Goal: Information Seeking & Learning: Understand process/instructions

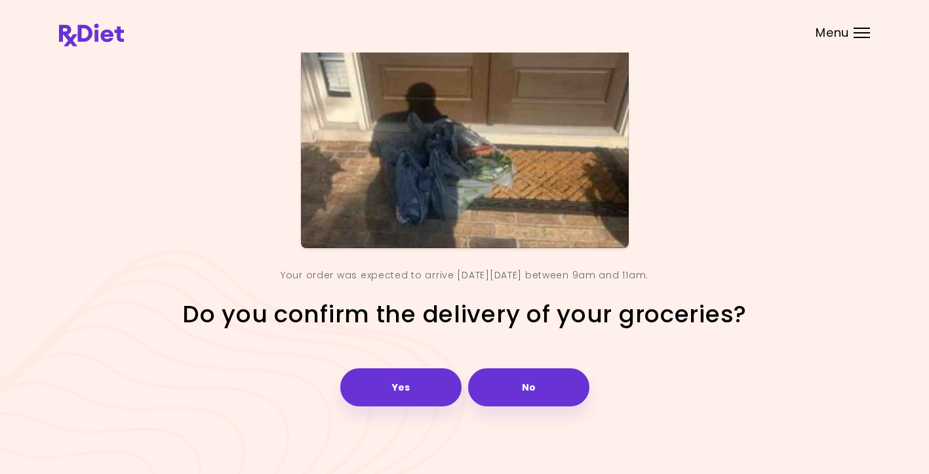
scroll to position [134, 0]
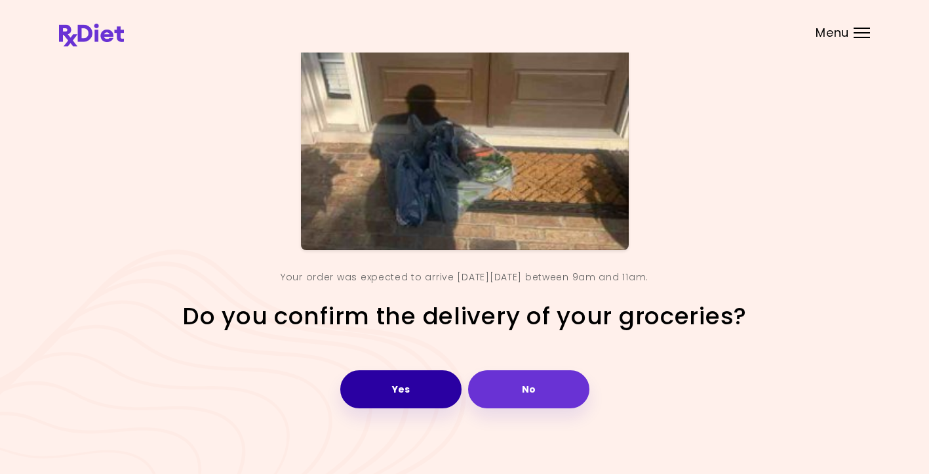
click at [405, 381] on button "Yes" at bounding box center [400, 389] width 121 height 38
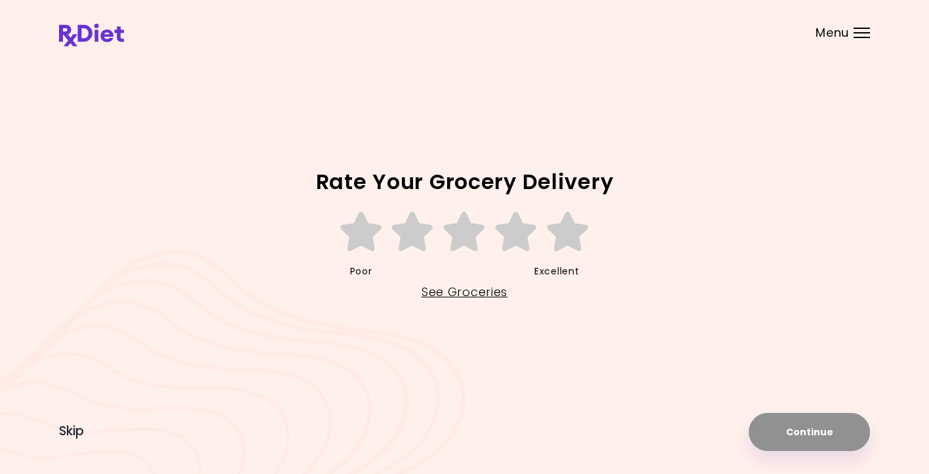
scroll to position [0, 0]
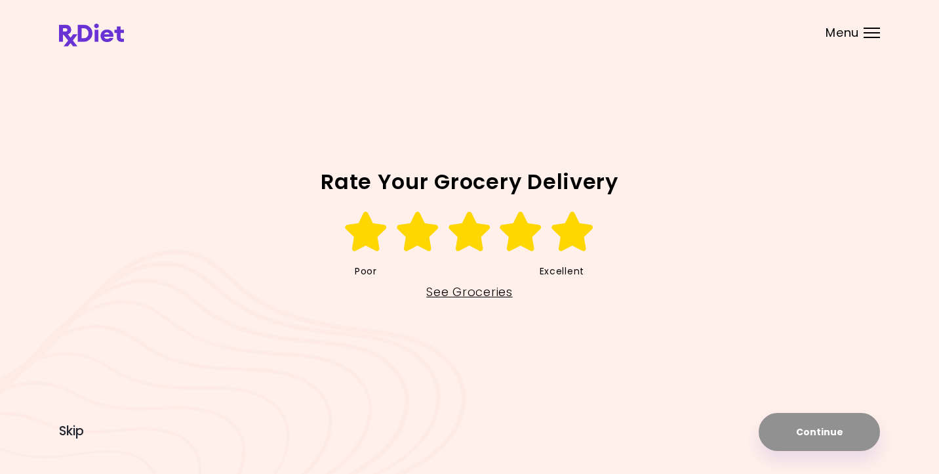
click at [573, 232] on icon at bounding box center [572, 231] width 45 height 39
click at [838, 427] on button "Continue" at bounding box center [819, 432] width 121 height 38
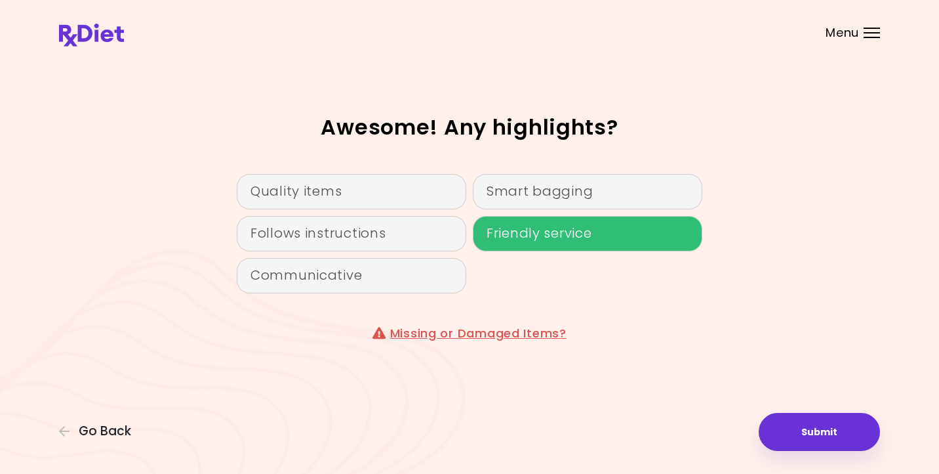
click at [520, 232] on div "Friendly service" at bounding box center [588, 233] width 230 height 35
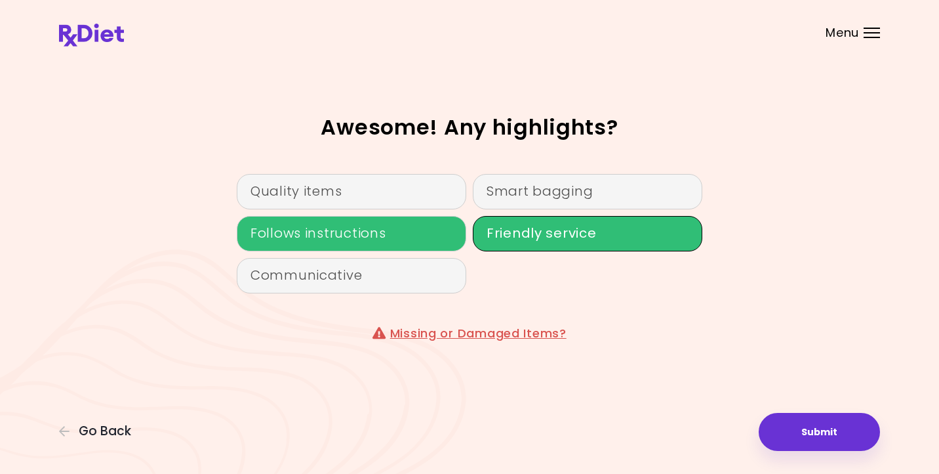
click at [363, 230] on div "Follows instructions" at bounding box center [352, 233] width 230 height 35
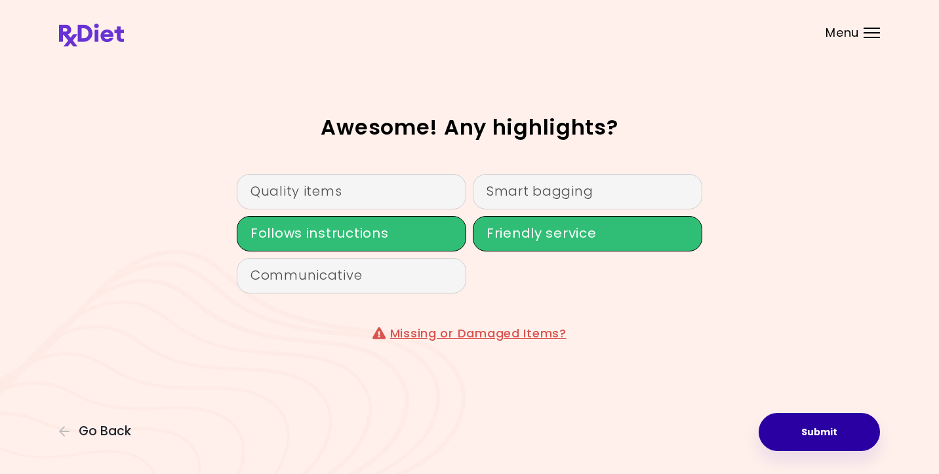
click at [809, 429] on button "Submit" at bounding box center [819, 432] width 121 height 38
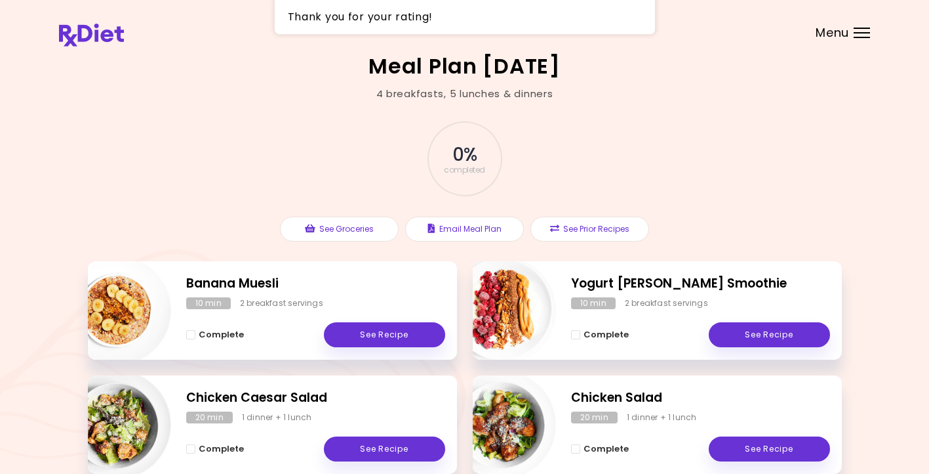
click at [884, 192] on div "Meal Plan [DATE] 4 breakfasts , 5 lunches & dinners 0 % completed See Groceries…" at bounding box center [464, 386] width 929 height 773
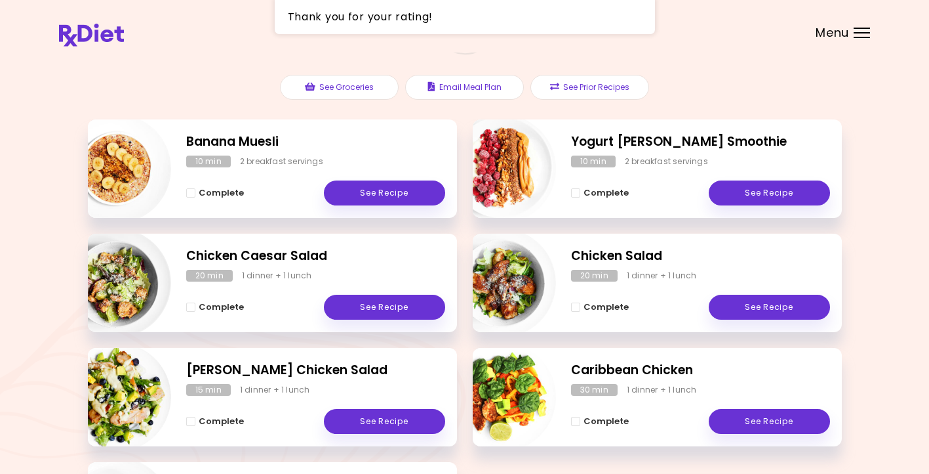
scroll to position [142, 0]
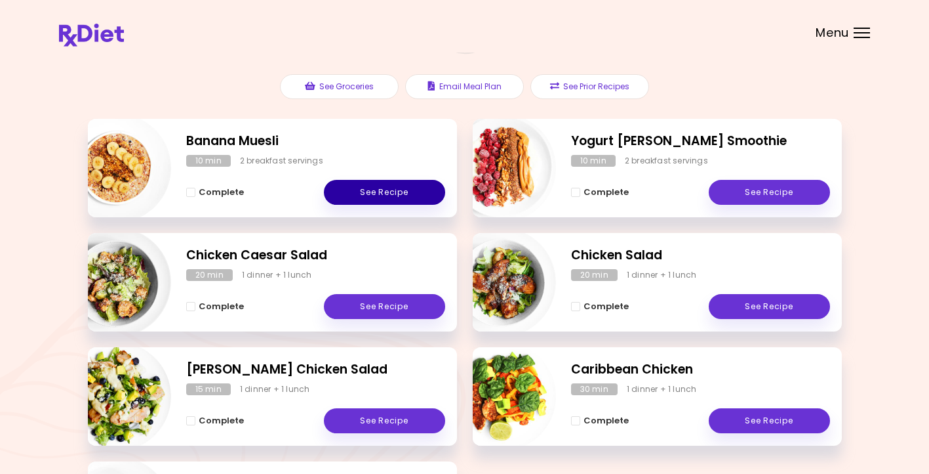
click at [375, 194] on link "See Recipe" at bounding box center [384, 192] width 121 height 25
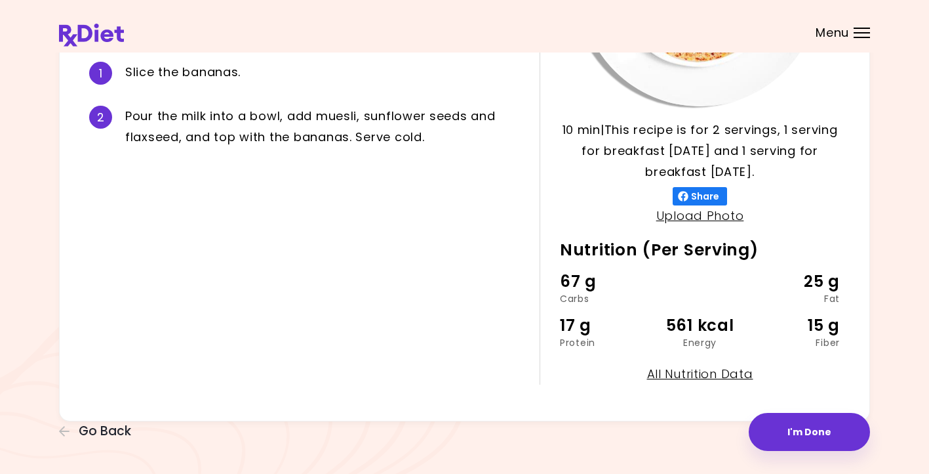
scroll to position [267, 0]
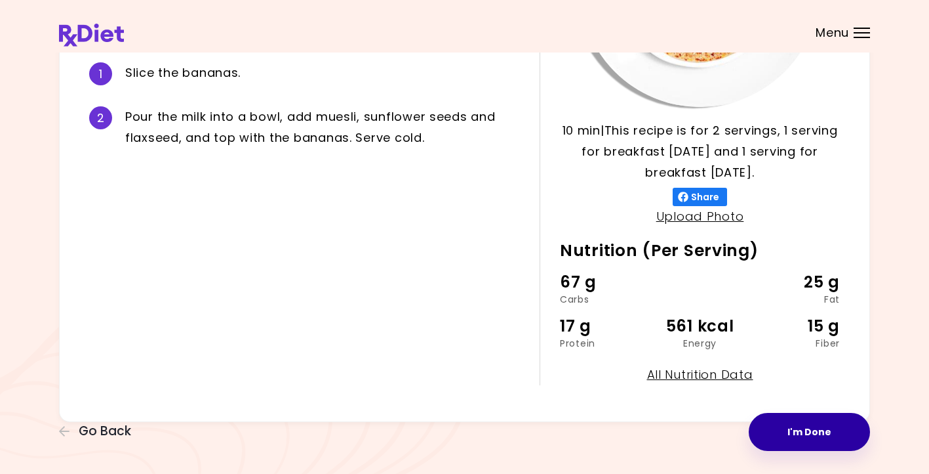
click at [822, 425] on button "I'm Done" at bounding box center [809, 432] width 121 height 38
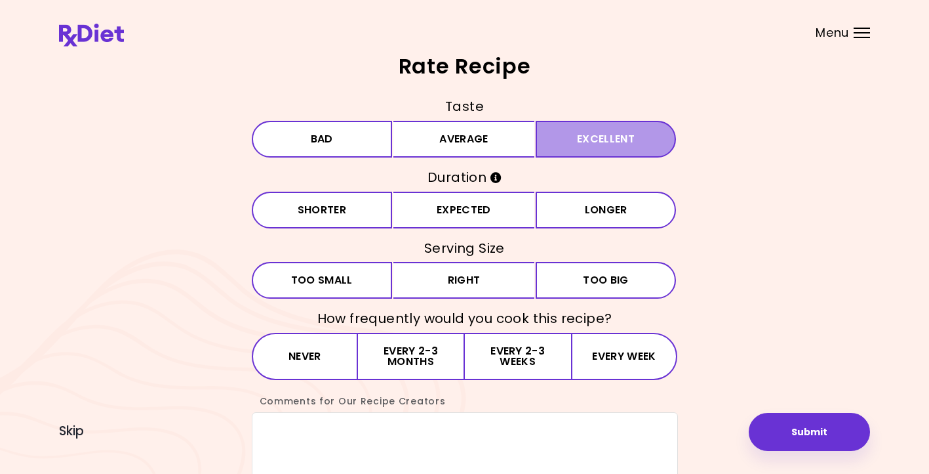
click at [607, 141] on button "Excellent" at bounding box center [606, 139] width 141 height 37
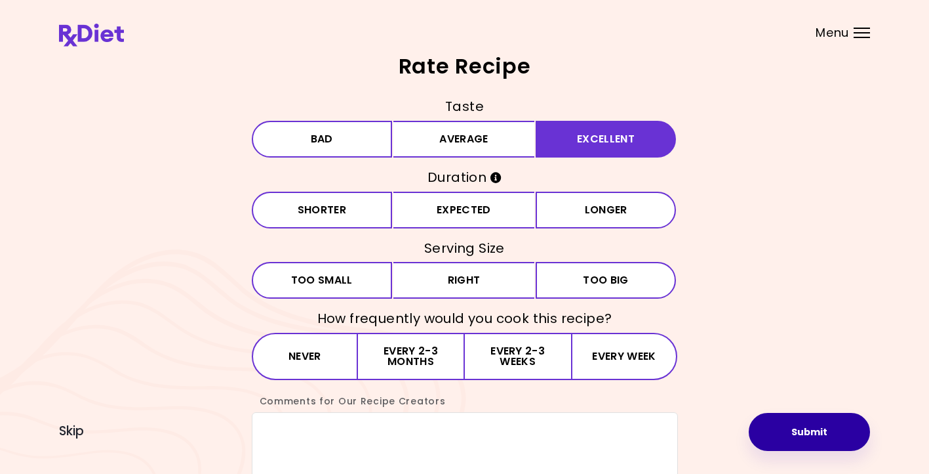
click at [811, 433] on button "Submit" at bounding box center [809, 432] width 121 height 38
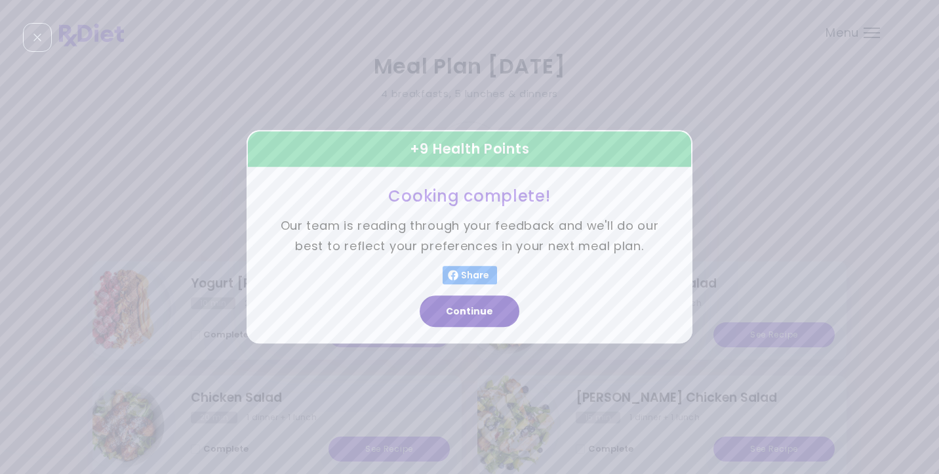
click at [484, 310] on button "Continue" at bounding box center [470, 311] width 100 height 31
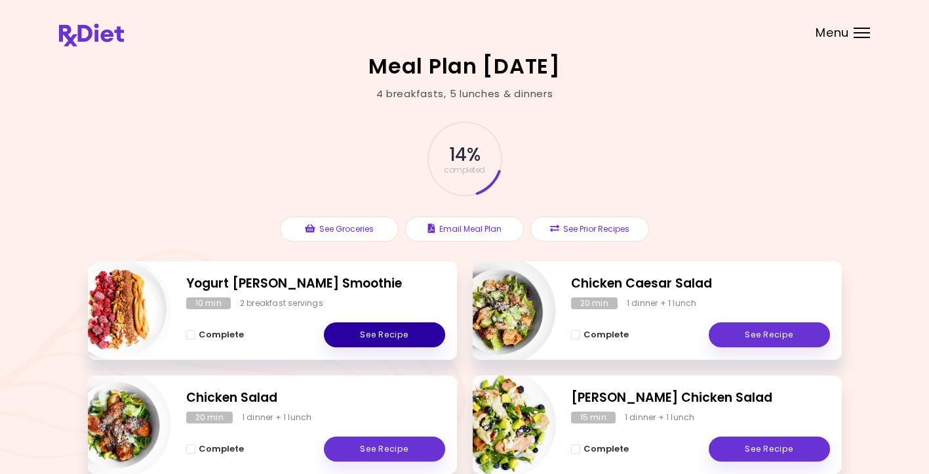
click at [391, 328] on link "See Recipe" at bounding box center [384, 334] width 121 height 25
click at [768, 177] on div "14 % completed See Groceries Email Meal Plan See Prior Recipes" at bounding box center [465, 181] width 754 height 160
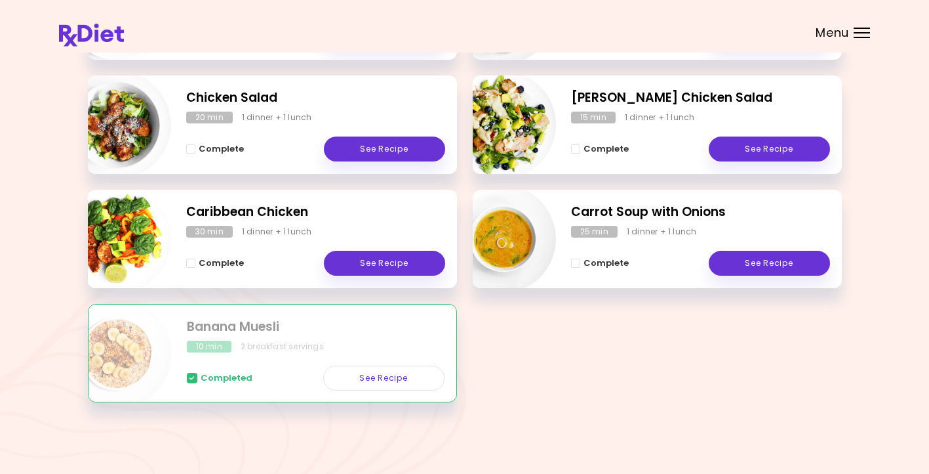
scroll to position [299, 0]
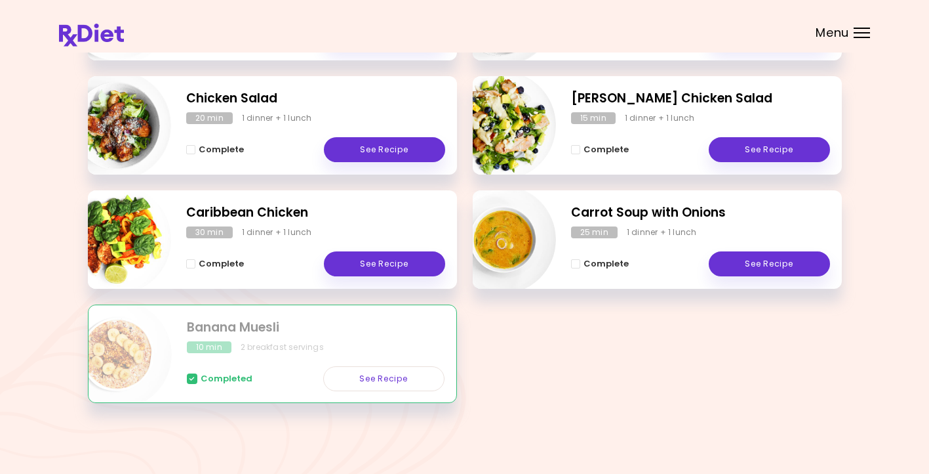
click at [201, 330] on h2 "Banana Muesli" at bounding box center [316, 327] width 258 height 19
click at [385, 377] on link "See Recipe" at bounding box center [383, 378] width 121 height 25
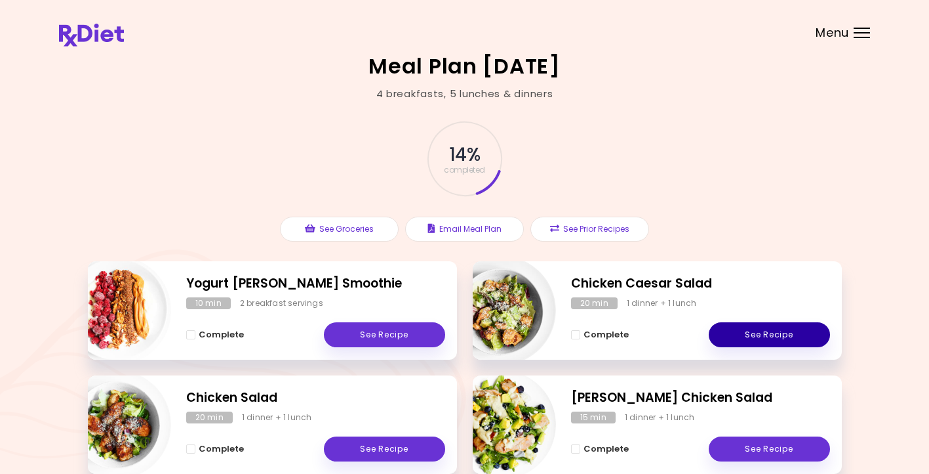
click at [773, 330] on link "See Recipe" at bounding box center [769, 334] width 121 height 25
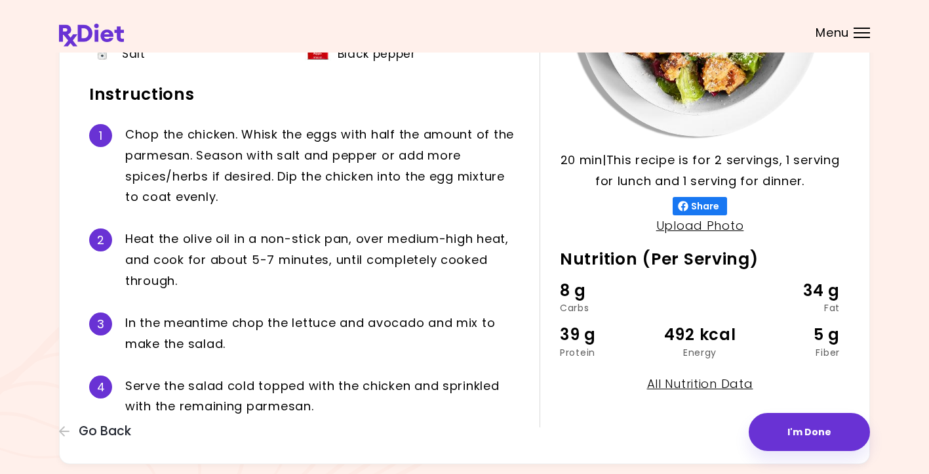
scroll to position [238, 0]
